Goal: Information Seeking & Learning: Find specific page/section

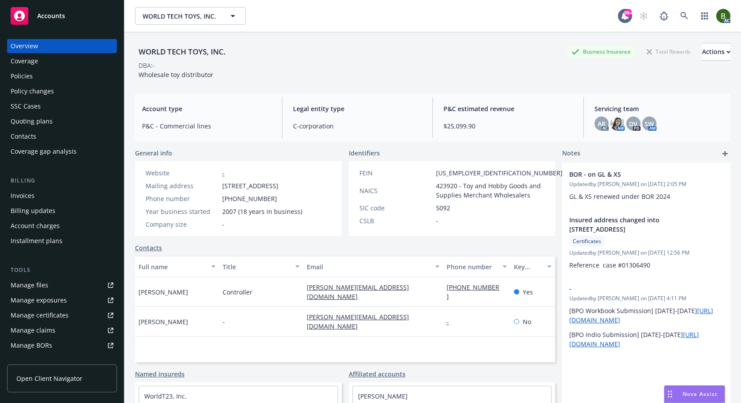
click at [43, 287] on div "Manage files" at bounding box center [30, 285] width 38 height 14
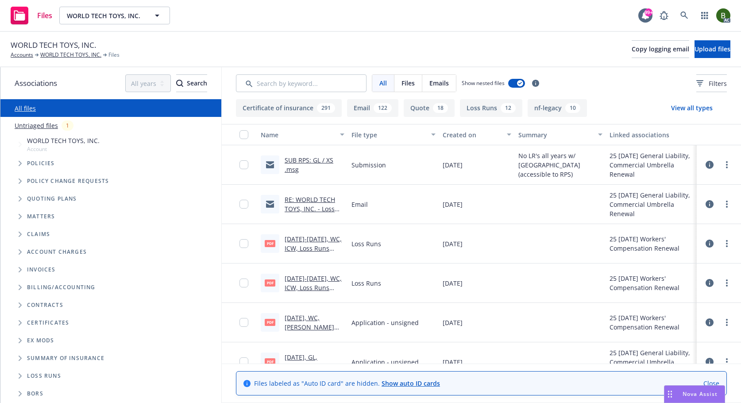
click at [292, 162] on link "SUB RPS: GL / XS .msg" at bounding box center [309, 165] width 49 height 18
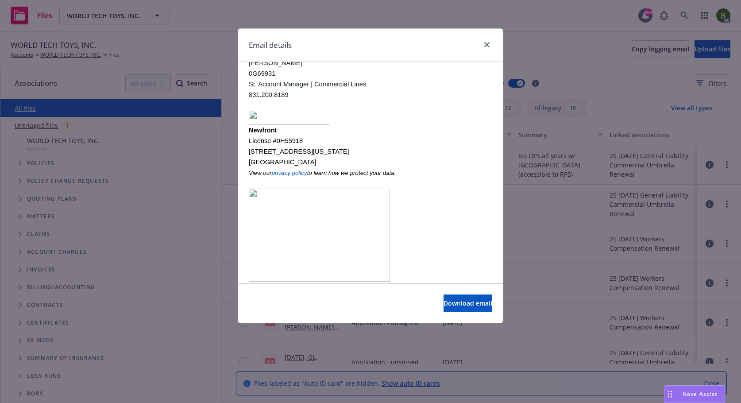
scroll to position [221, 0]
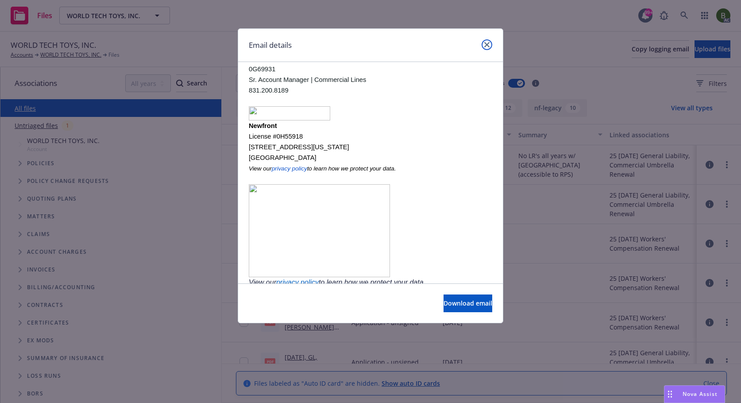
click at [491, 43] on link "close" at bounding box center [487, 44] width 11 height 11
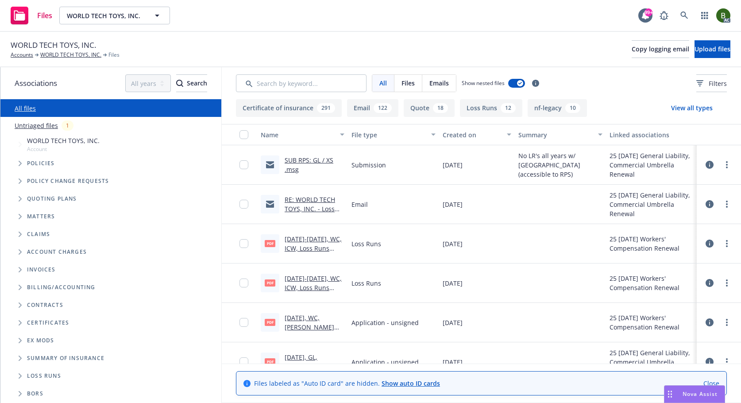
click at [299, 203] on link "RE: WORLD TECH TOYS, INC. - Loss Runs - PL2666172 & XS3289377" at bounding box center [314, 213] width 58 height 36
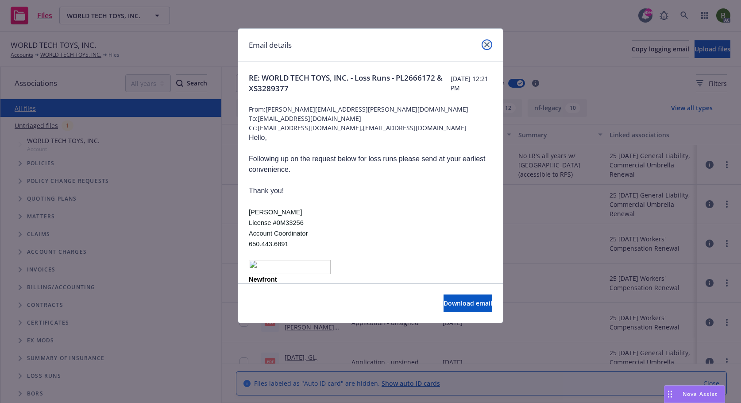
click at [487, 40] on link "close" at bounding box center [487, 44] width 11 height 11
